Goal: Information Seeking & Learning: Learn about a topic

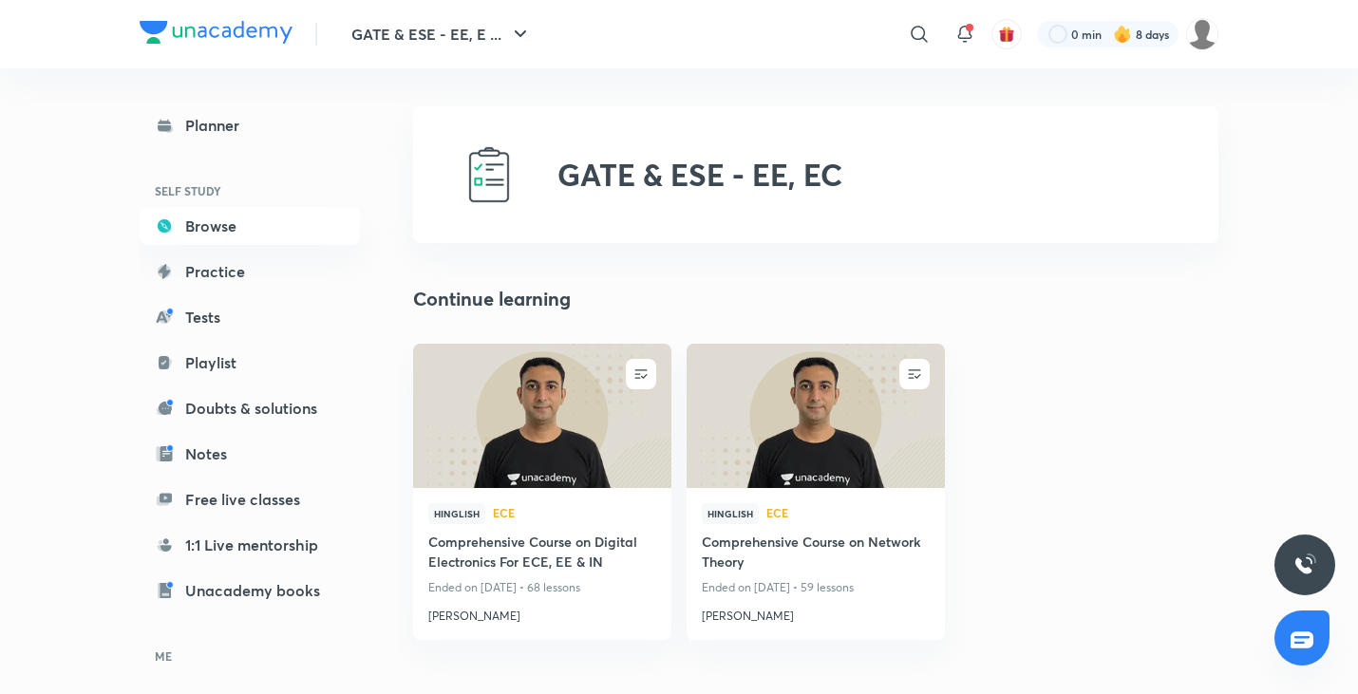
click at [558, 428] on img at bounding box center [541, 415] width 263 height 147
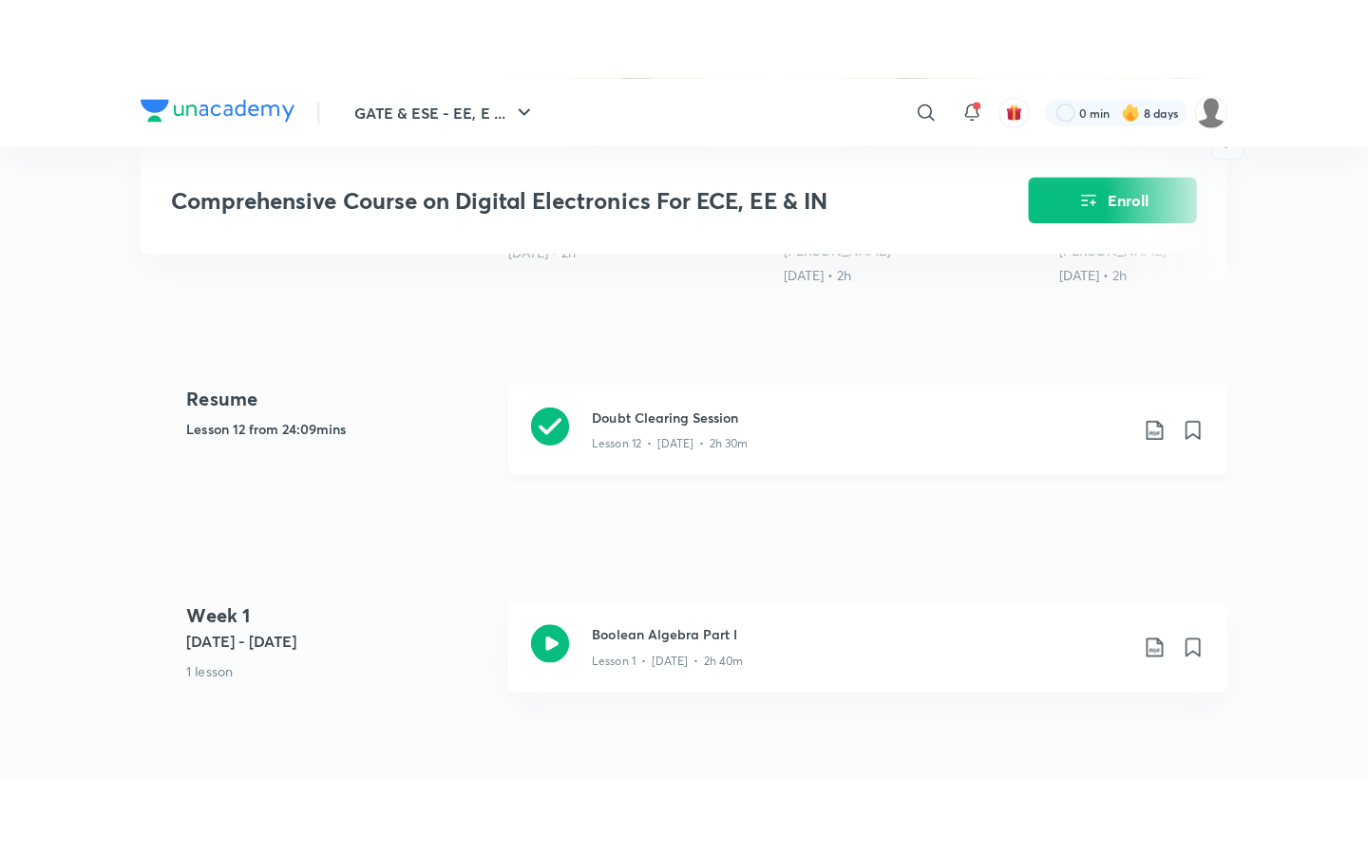
scroll to position [814, 0]
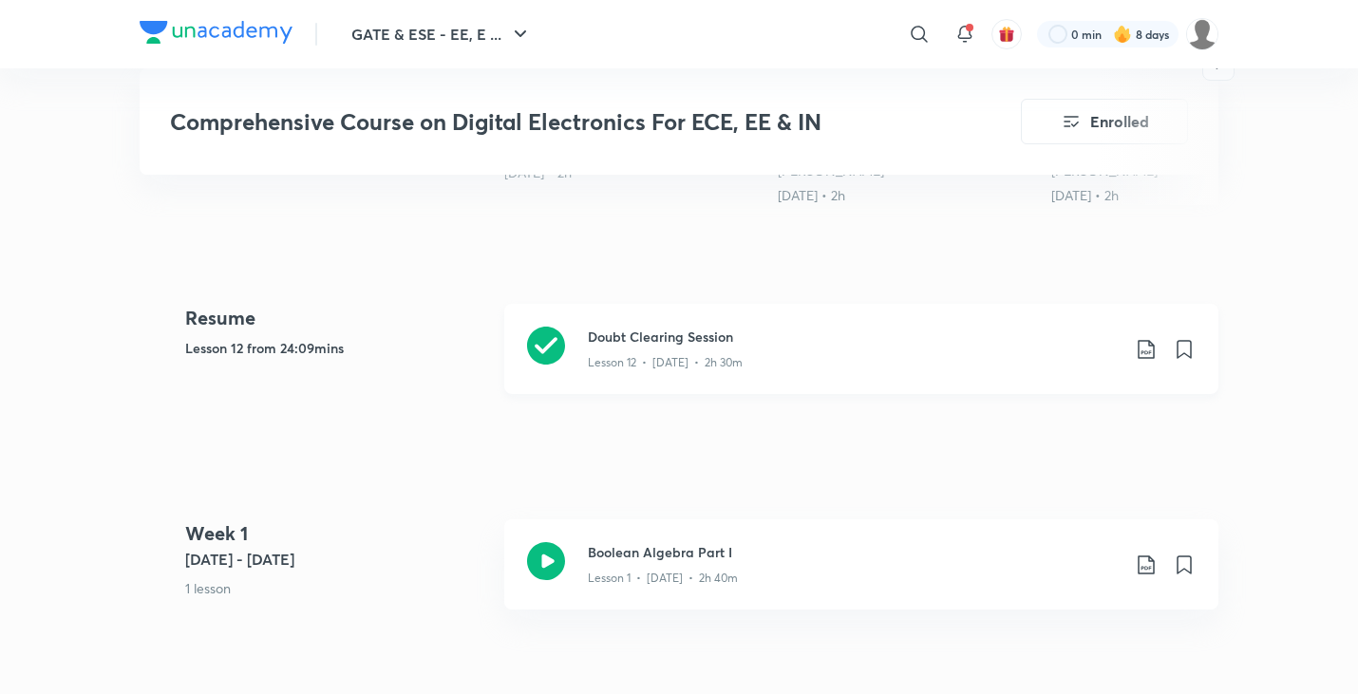
click at [645, 331] on h3 "Doubt Clearing Session" at bounding box center [854, 337] width 532 height 20
